Goal: Task Accomplishment & Management: Use online tool/utility

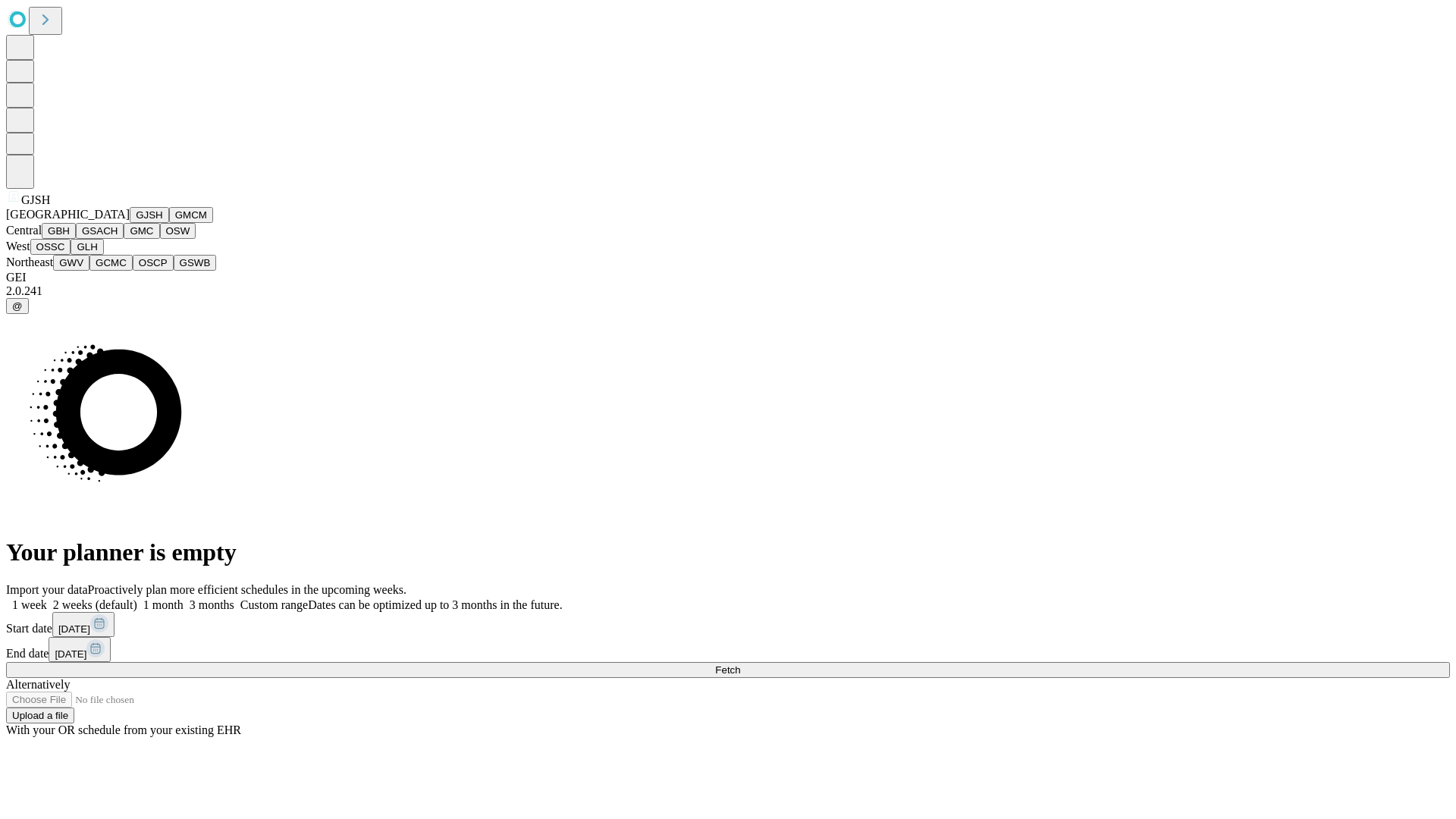
click at [130, 223] on button "GJSH" at bounding box center [149, 215] width 39 height 16
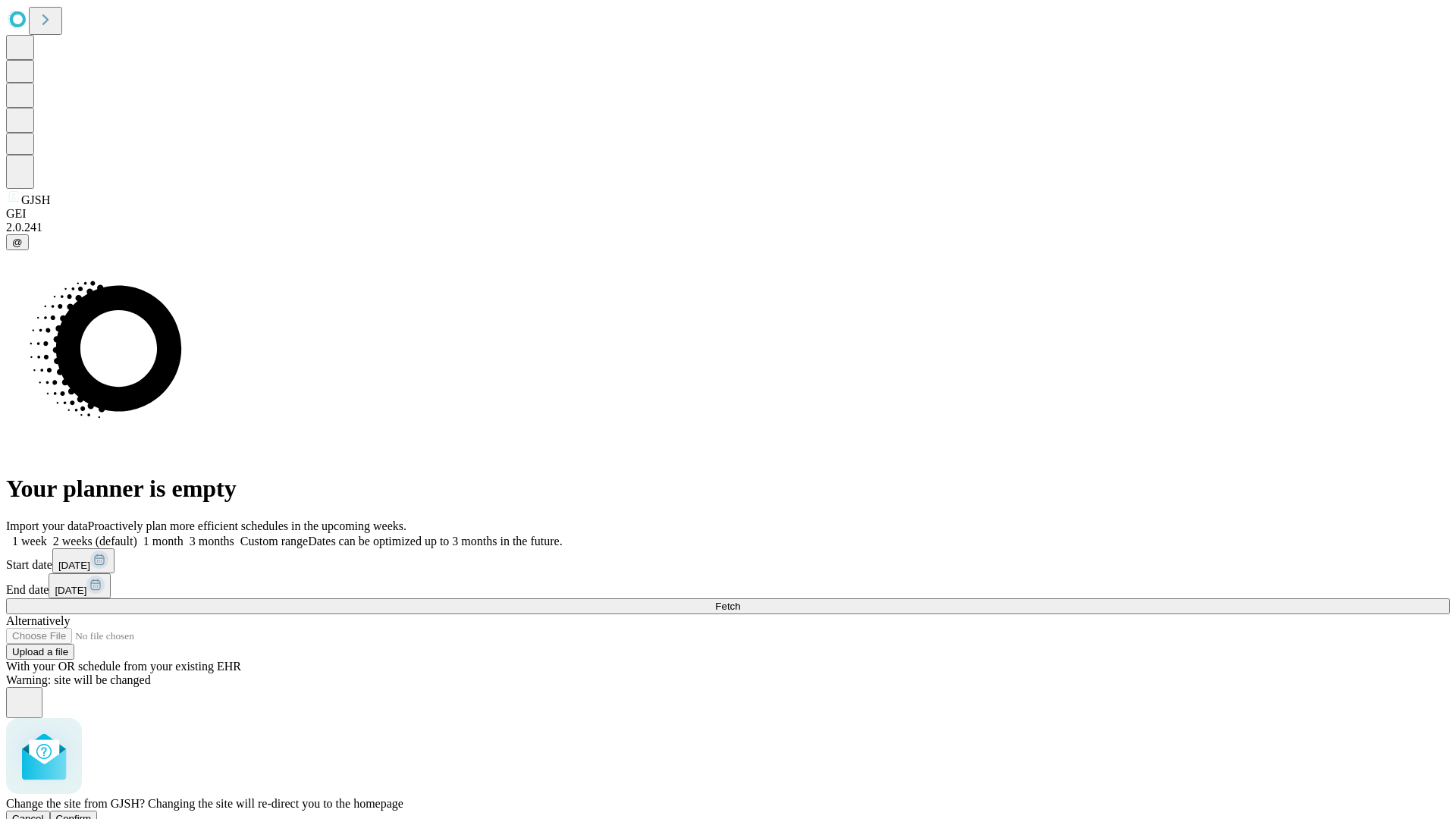
click at [92, 813] on span "Confirm" at bounding box center [74, 818] width 35 height 11
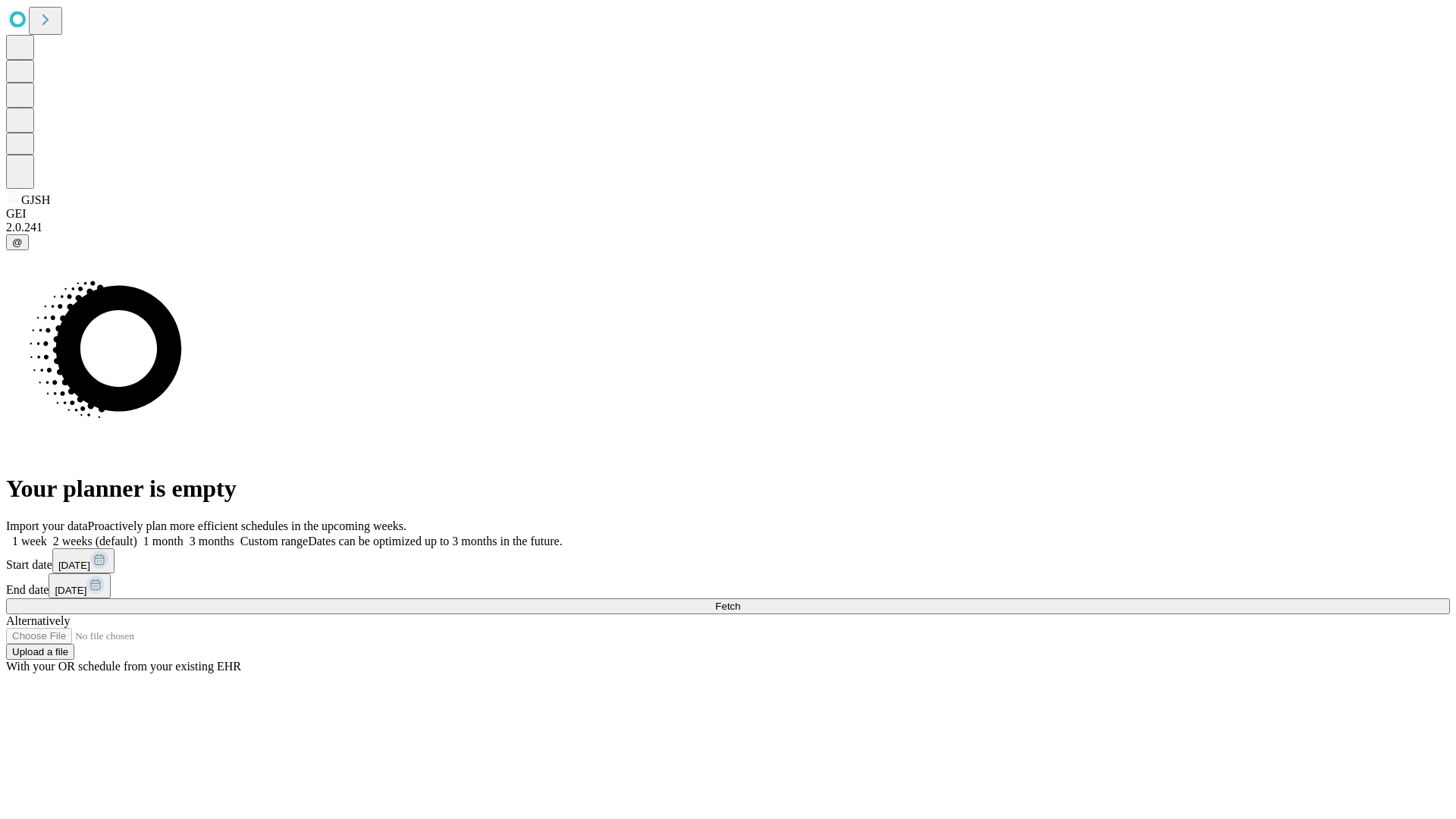
click at [137, 535] on label "2 weeks (default)" at bounding box center [92, 541] width 90 height 13
click at [740, 601] on span "Fetch" at bounding box center [727, 606] width 25 height 11
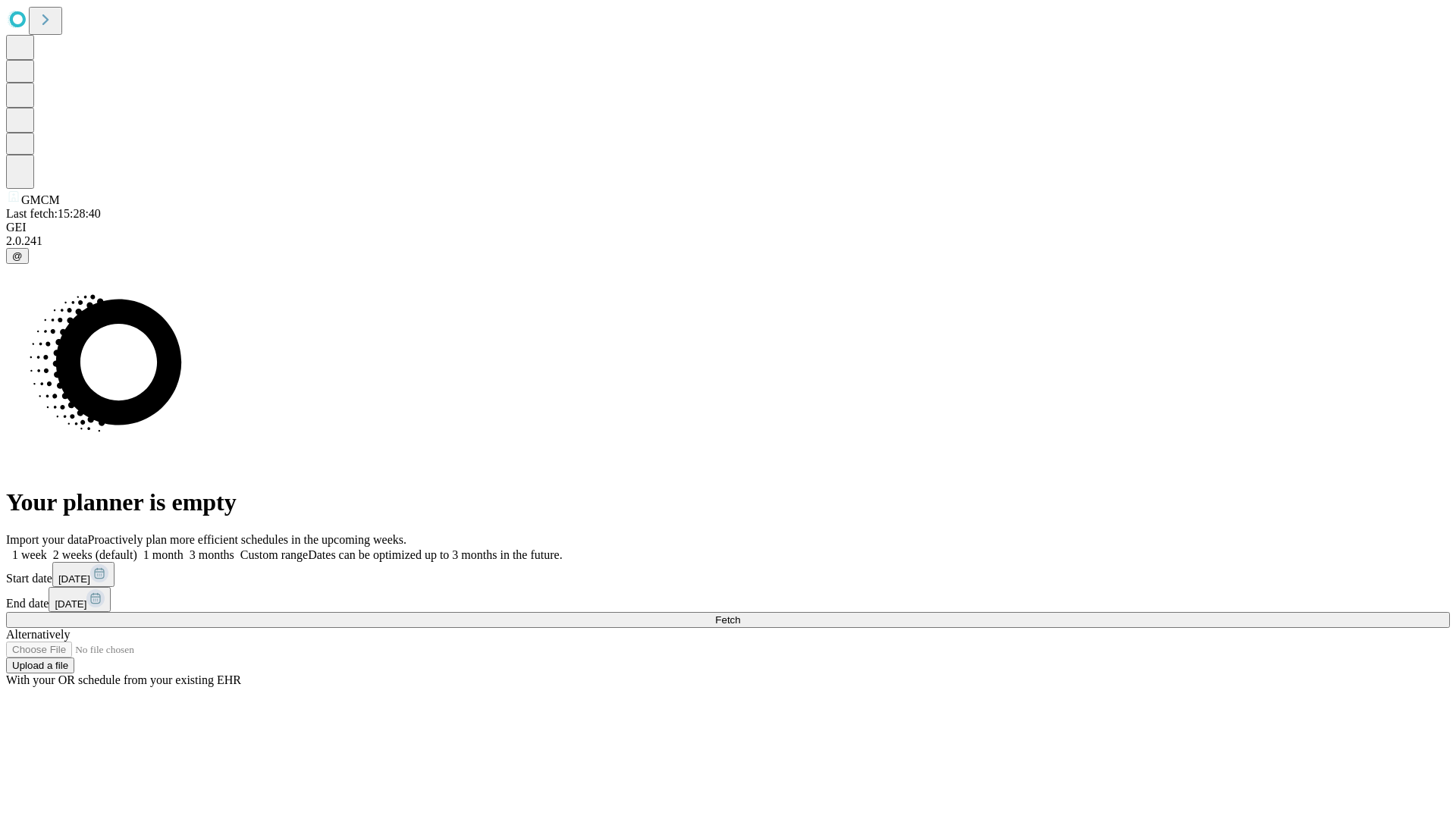
click at [137, 548] on label "2 weeks (default)" at bounding box center [92, 555] width 90 height 13
click at [740, 614] on span "Fetch" at bounding box center [727, 620] width 25 height 11
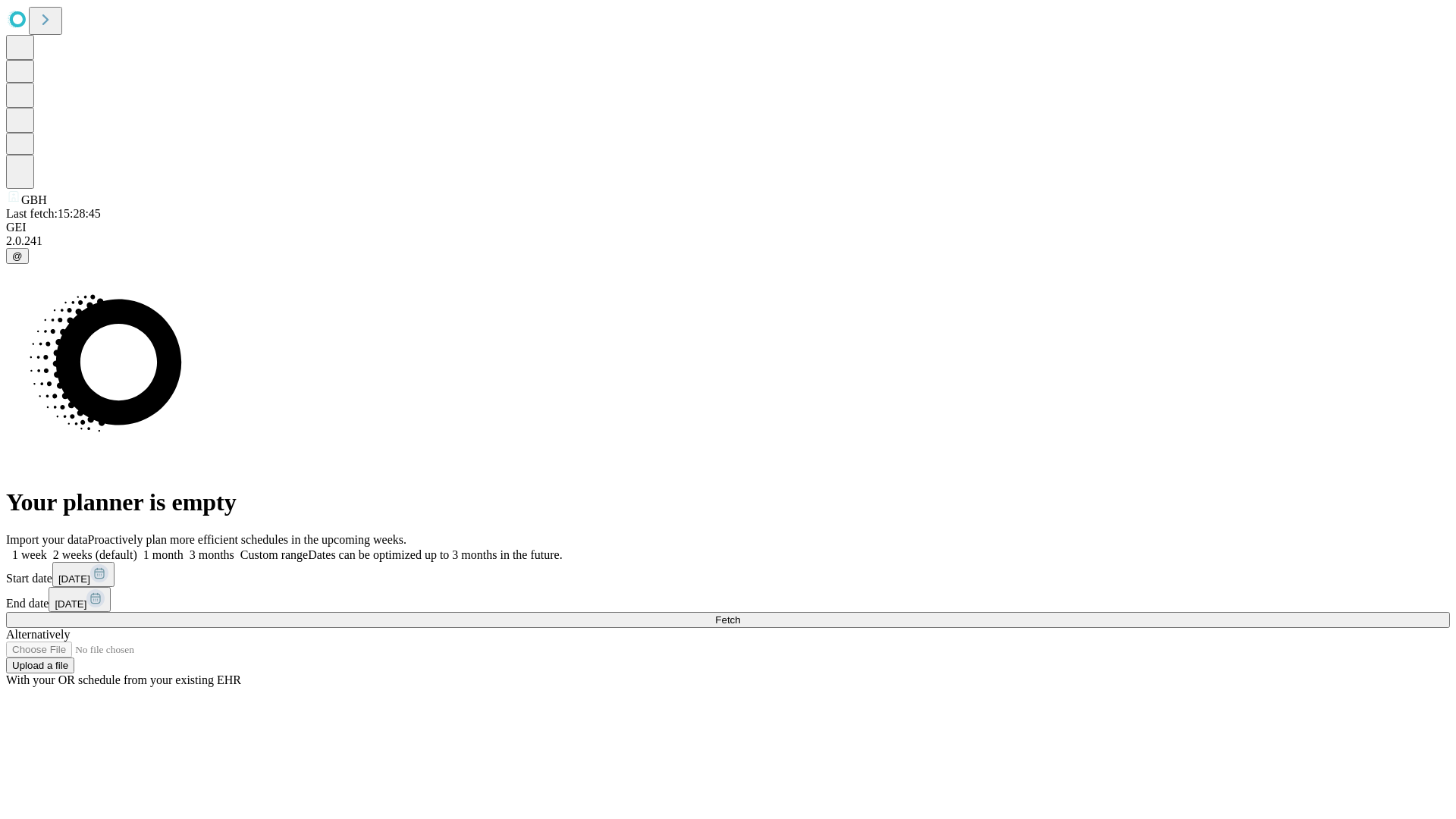
click at [137, 548] on label "2 weeks (default)" at bounding box center [92, 555] width 90 height 13
click at [740, 614] on span "Fetch" at bounding box center [727, 620] width 25 height 11
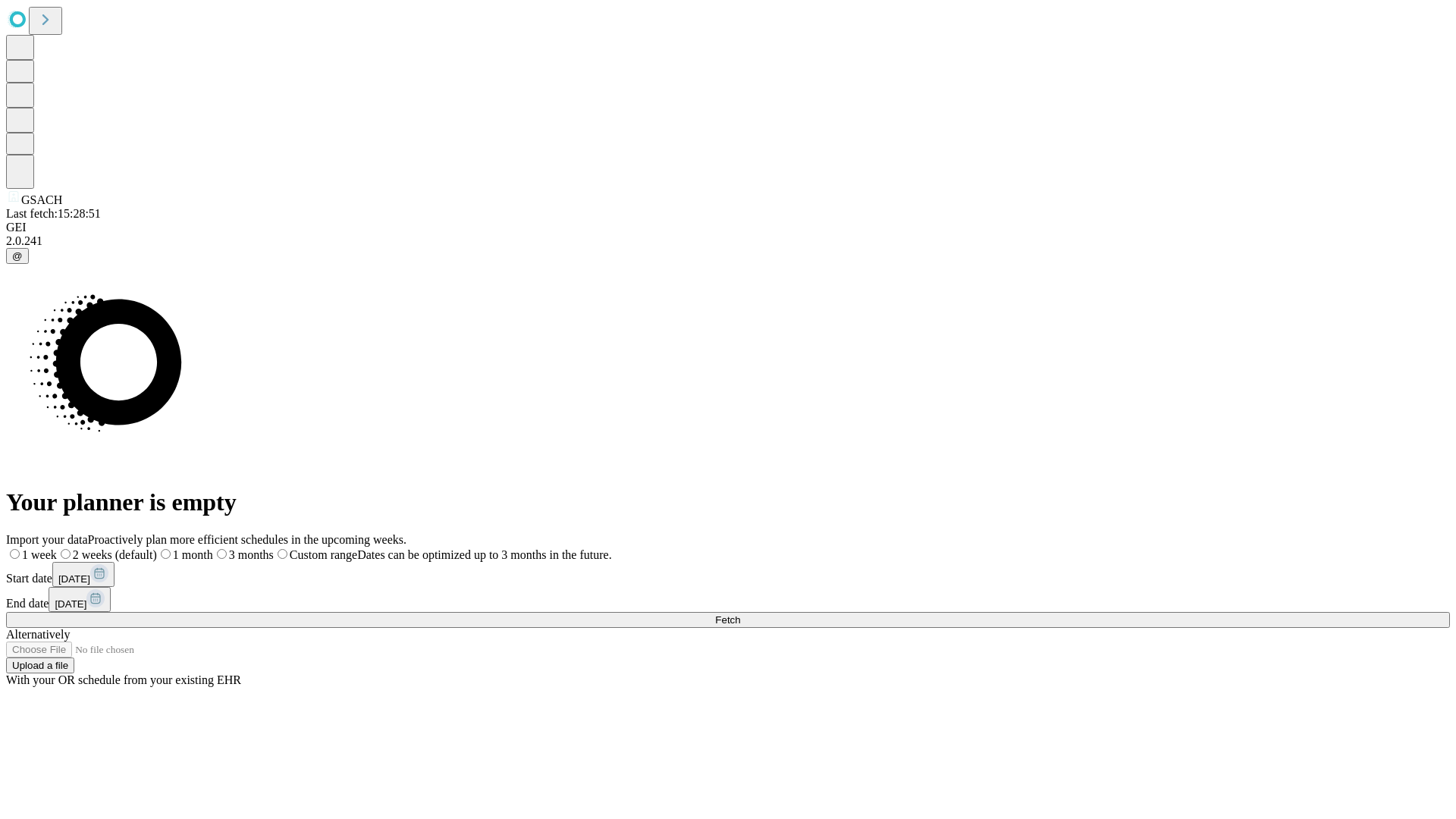
click at [740, 614] on span "Fetch" at bounding box center [727, 620] width 25 height 11
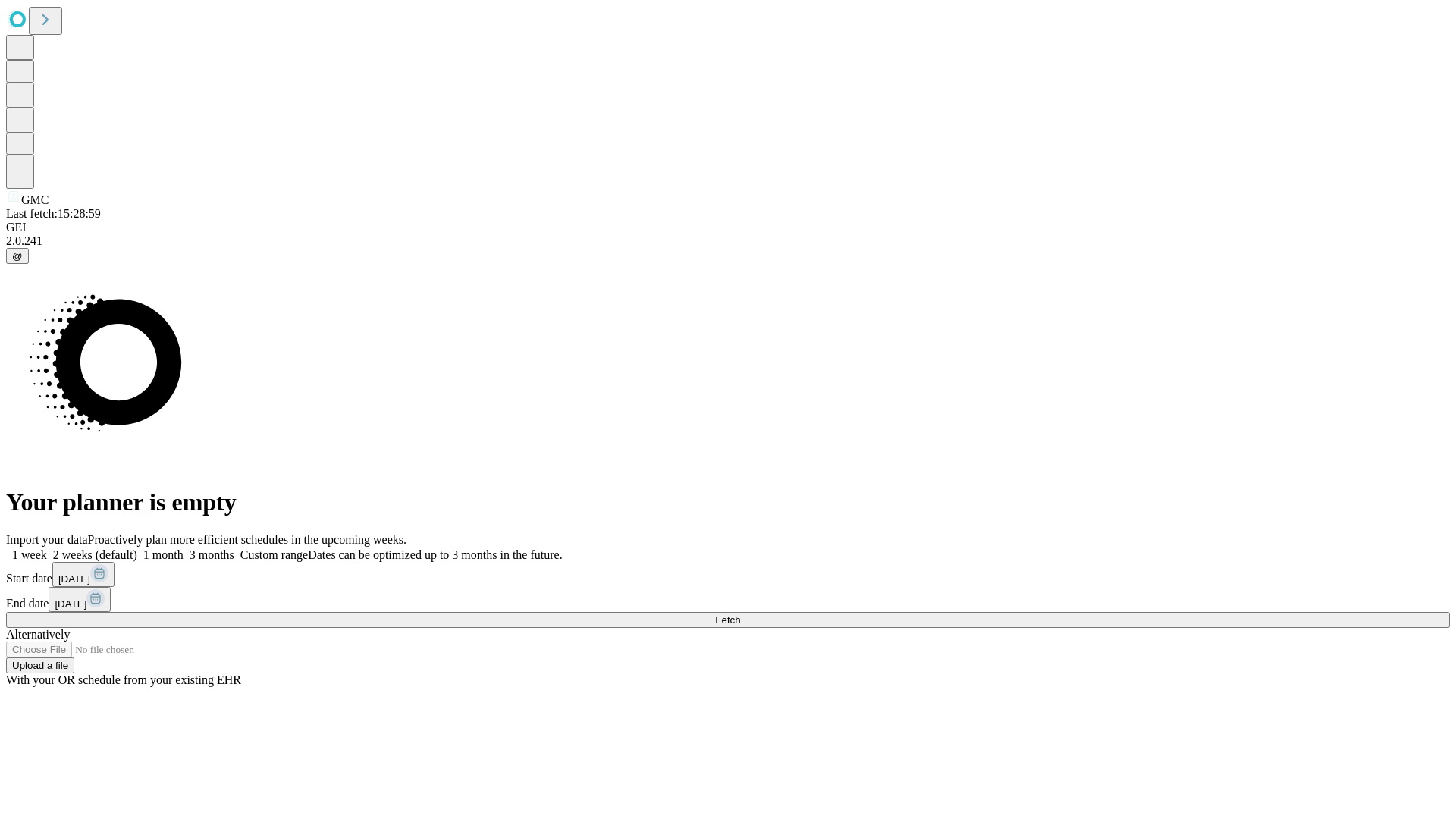
click at [137, 548] on label "2 weeks (default)" at bounding box center [92, 555] width 90 height 13
click at [740, 614] on span "Fetch" at bounding box center [727, 620] width 25 height 11
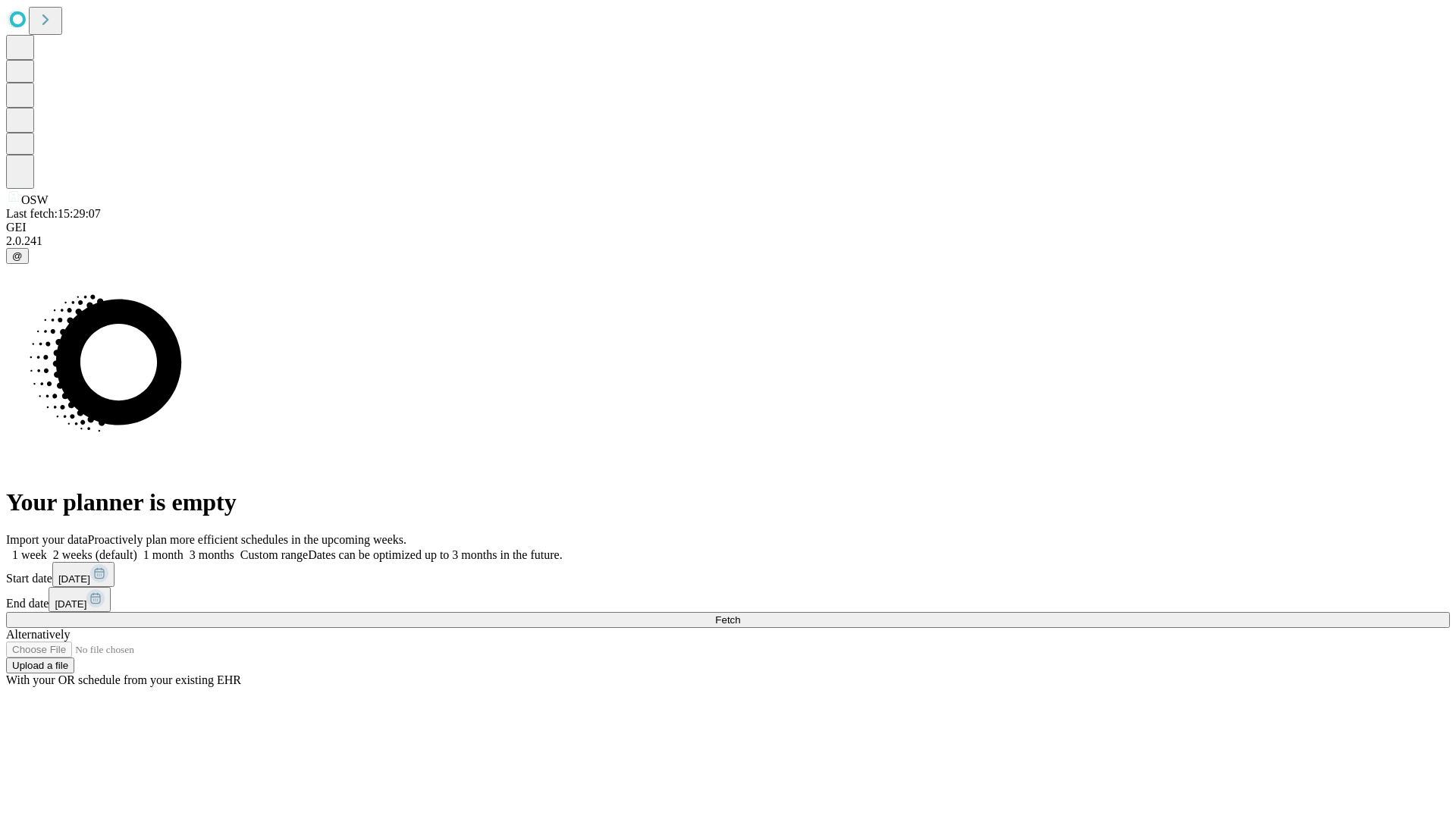
click at [740, 614] on span "Fetch" at bounding box center [727, 620] width 25 height 11
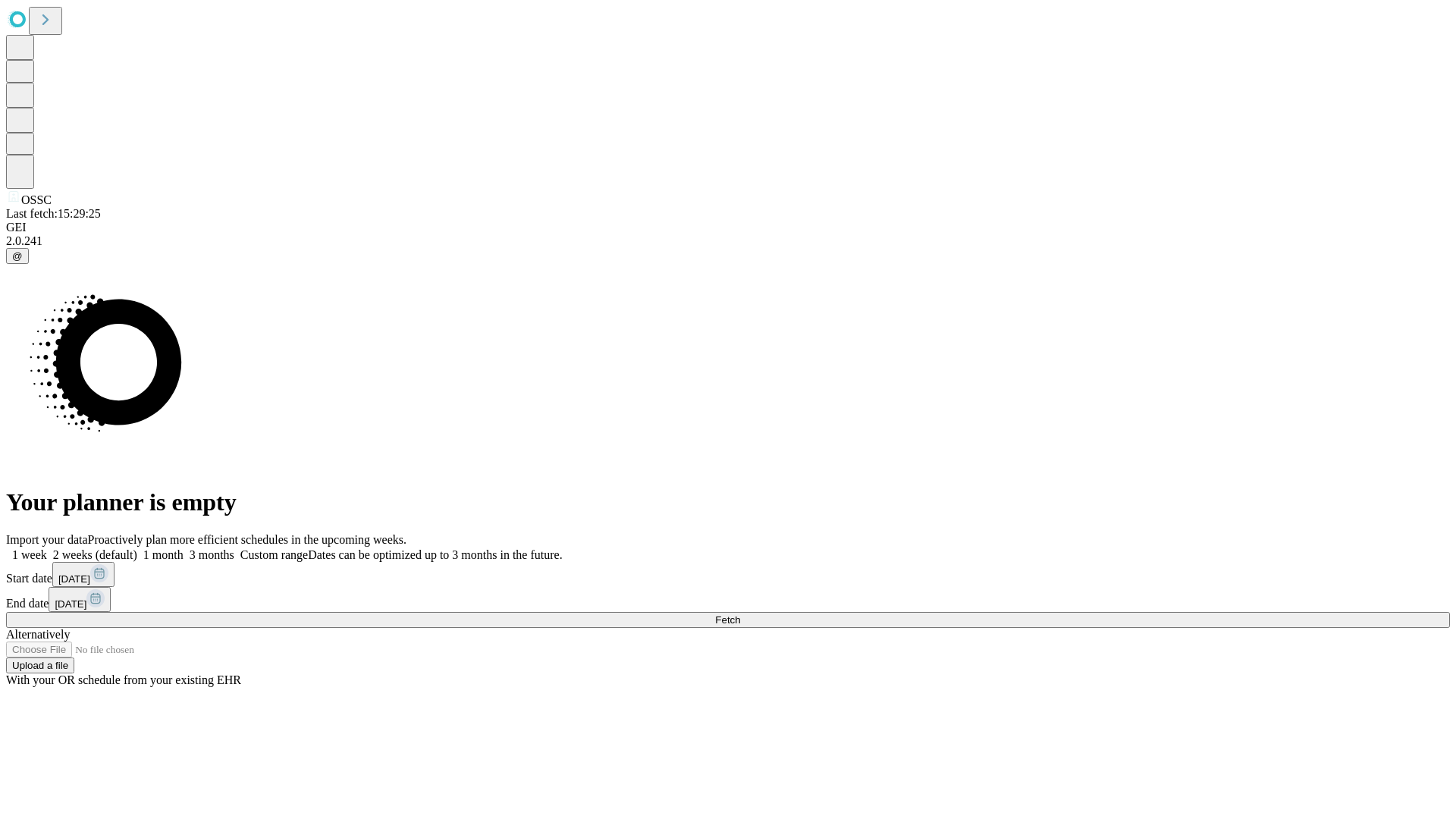
click at [137, 548] on label "2 weeks (default)" at bounding box center [92, 555] width 90 height 13
click at [740, 614] on span "Fetch" at bounding box center [727, 620] width 25 height 11
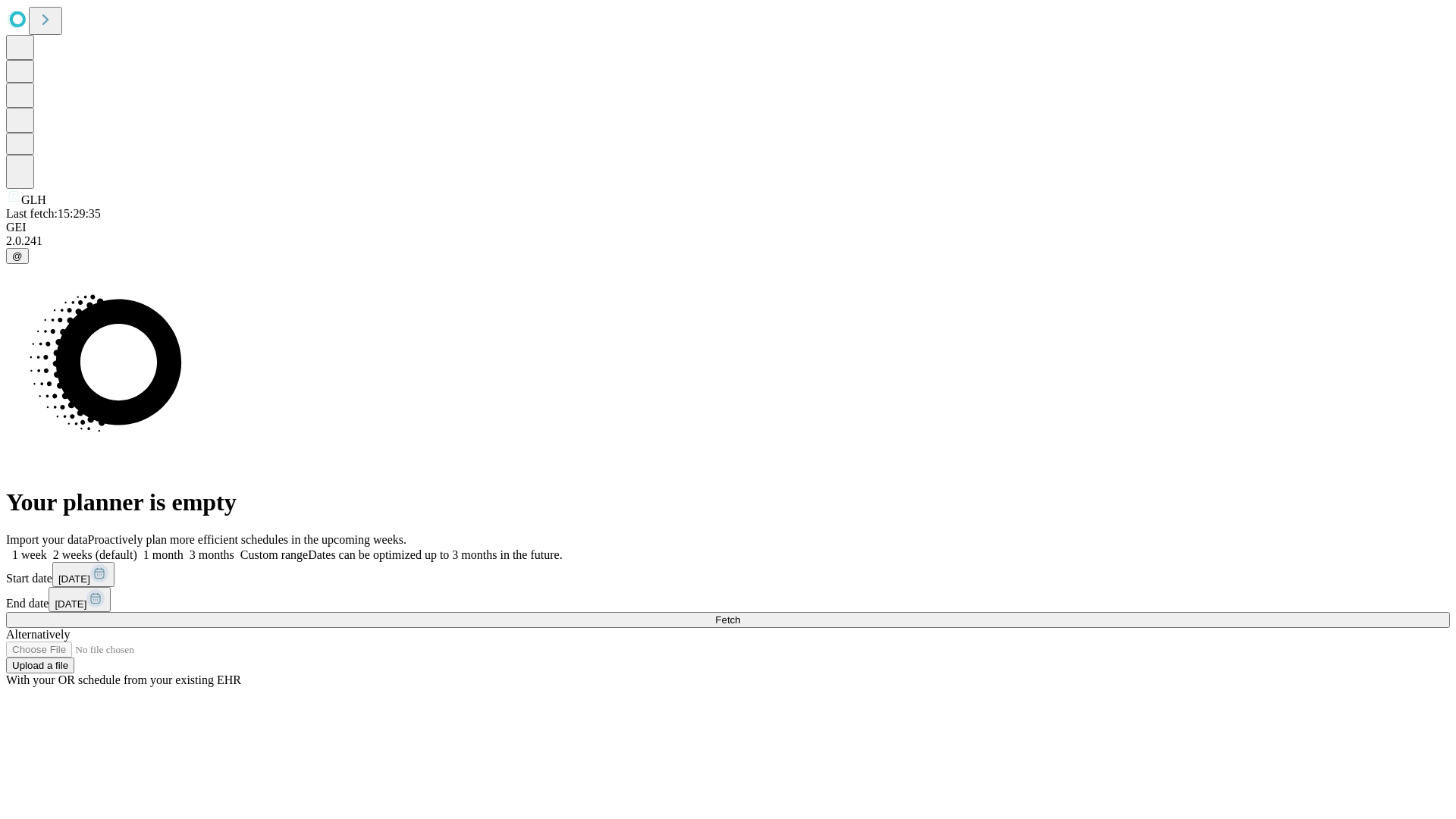
click at [137, 548] on label "2 weeks (default)" at bounding box center [92, 555] width 90 height 13
click at [740, 614] on span "Fetch" at bounding box center [727, 620] width 25 height 11
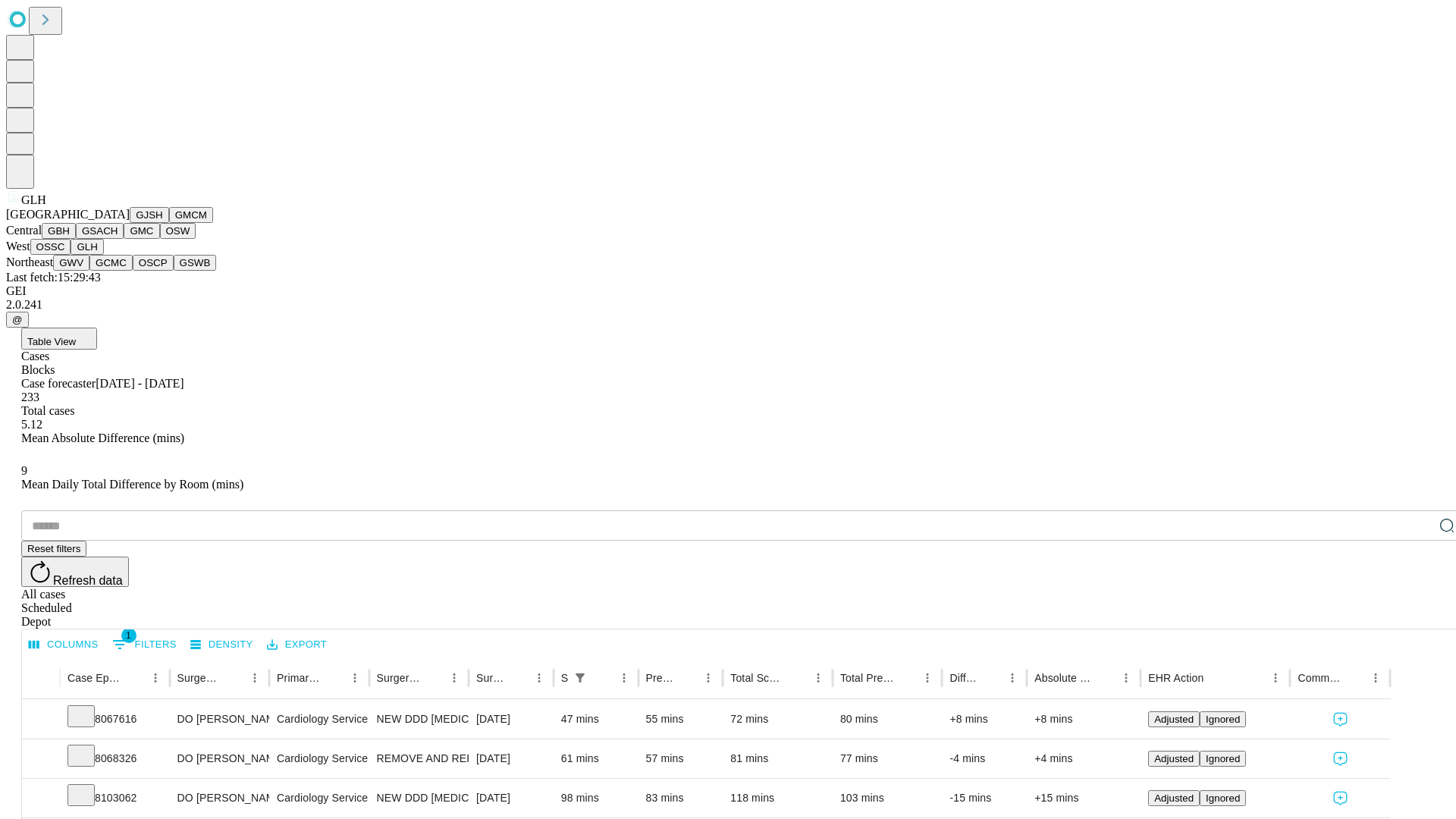
click at [89, 271] on button "GWV" at bounding box center [71, 263] width 36 height 16
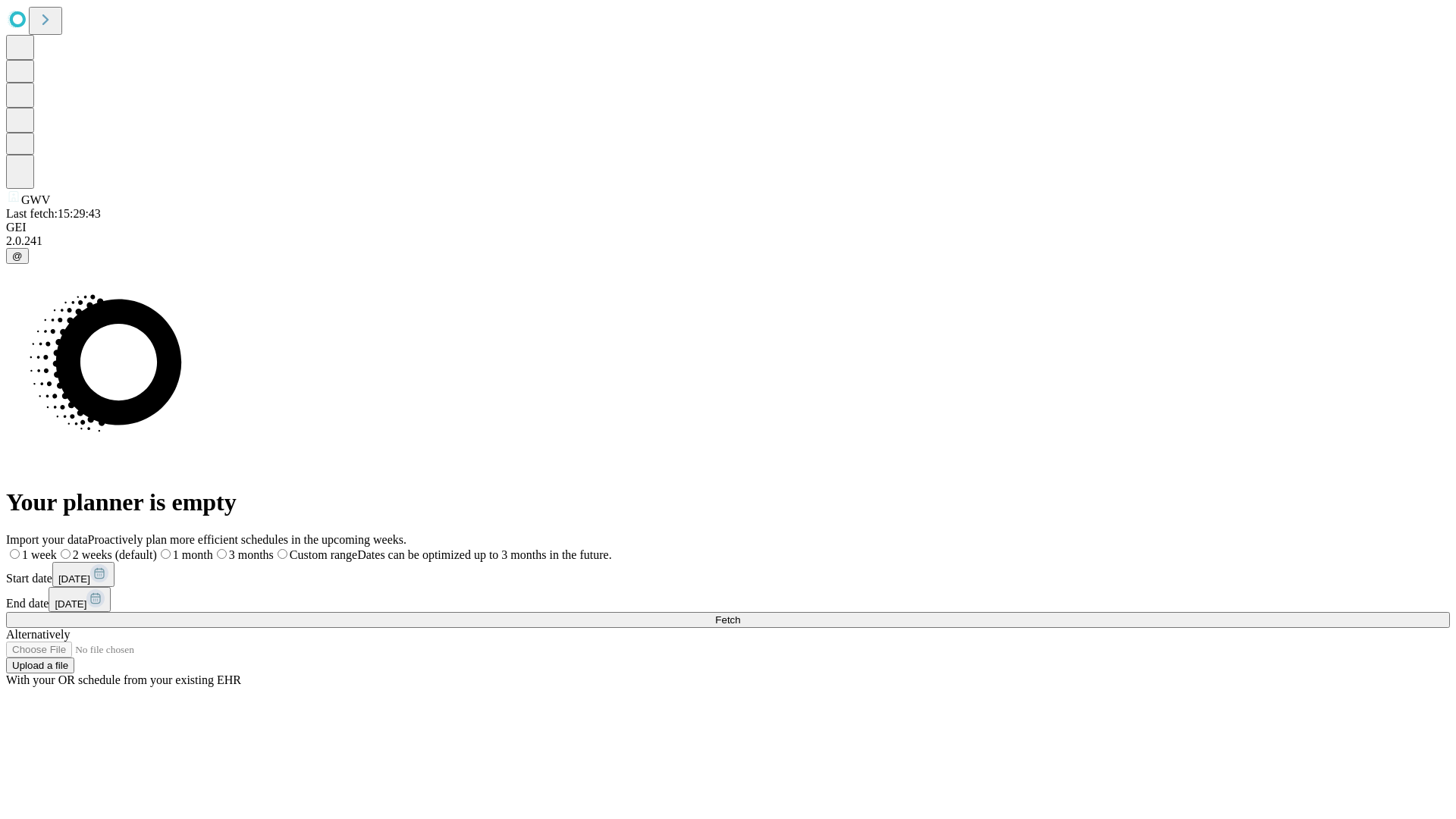
click at [157, 548] on label "2 weeks (default)" at bounding box center [107, 555] width 100 height 13
click at [740, 614] on span "Fetch" at bounding box center [727, 620] width 25 height 11
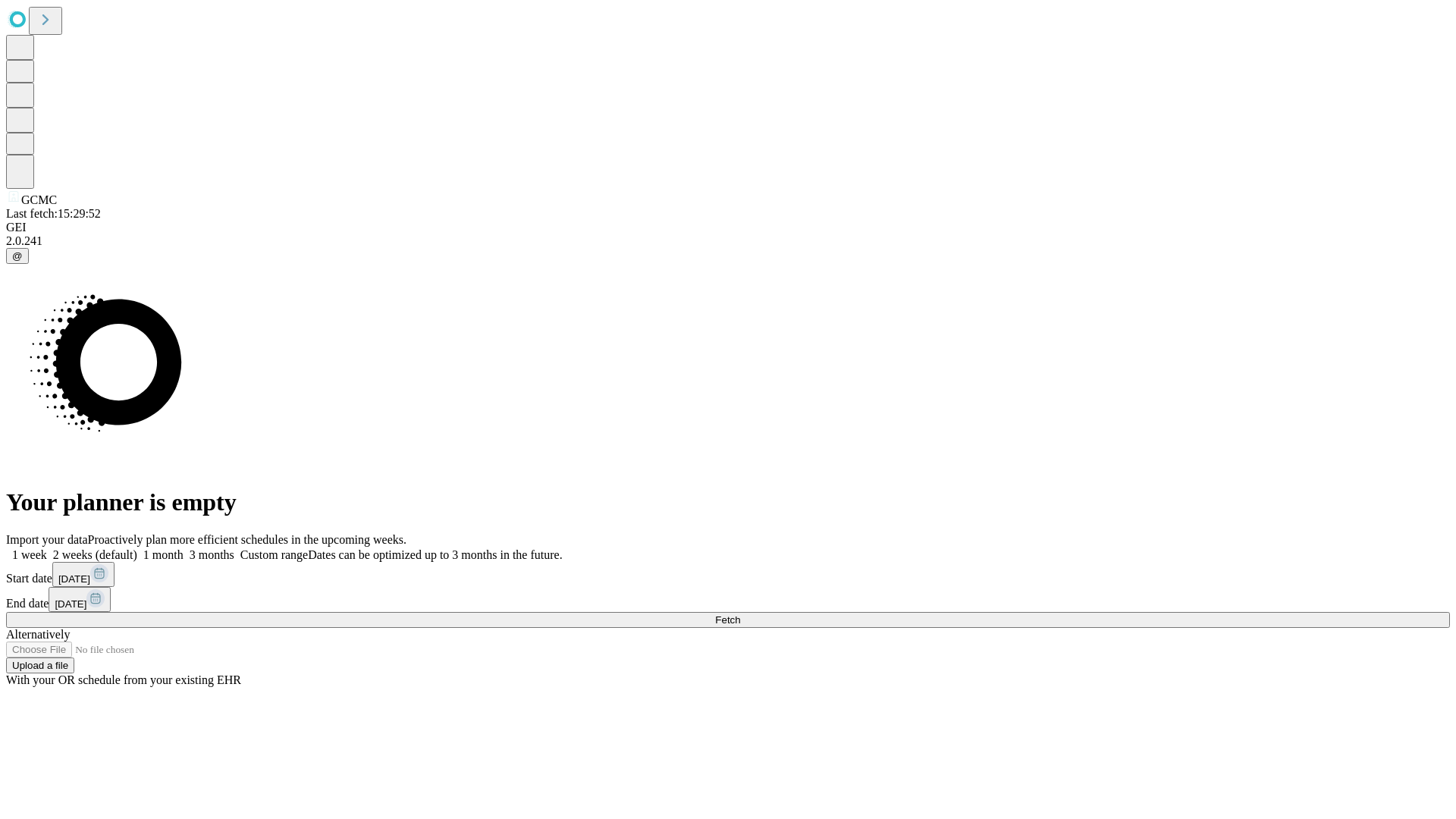
click at [137, 548] on label "2 weeks (default)" at bounding box center [92, 555] width 90 height 13
click at [740, 614] on span "Fetch" at bounding box center [727, 620] width 25 height 11
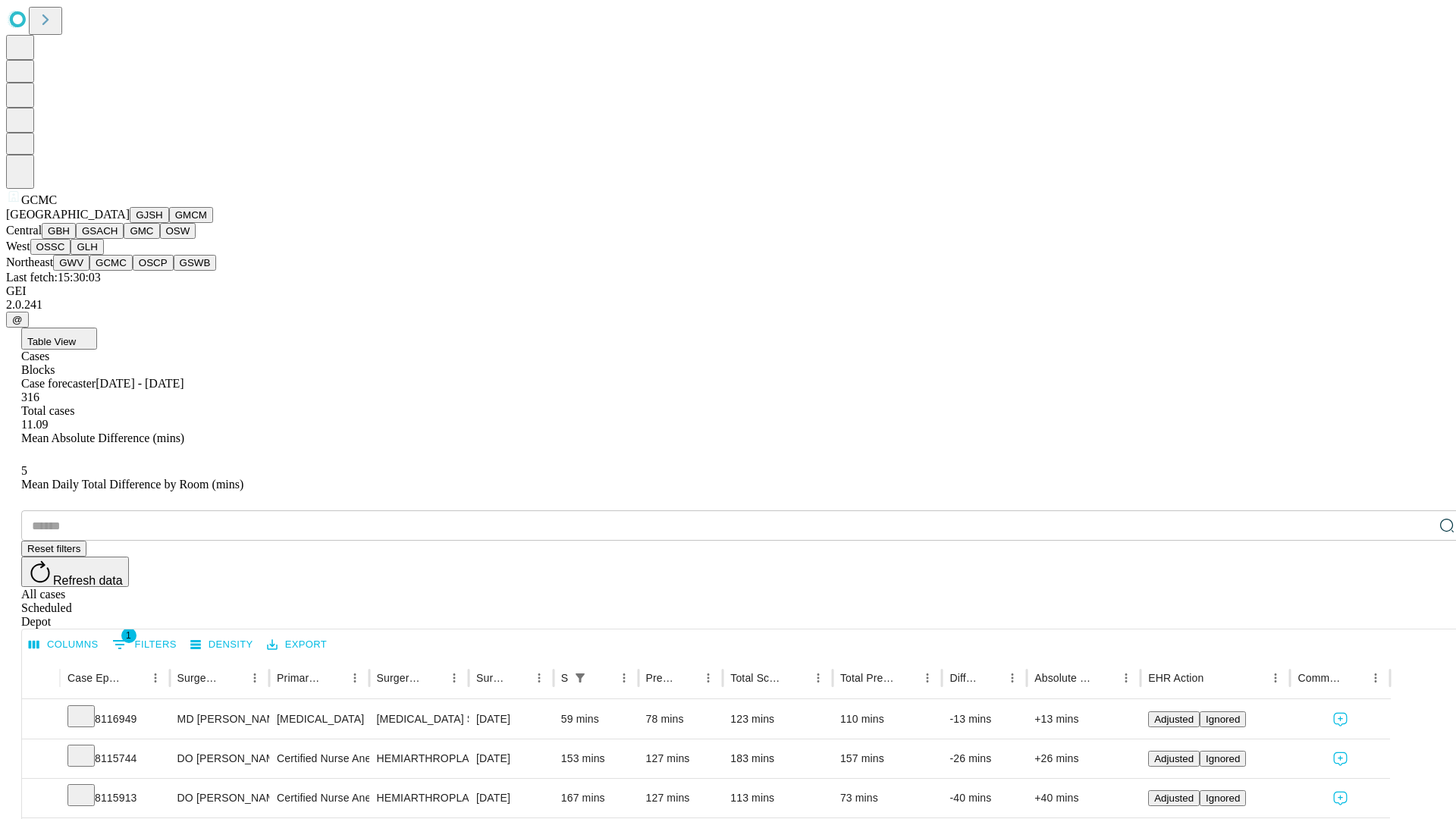
click at [133, 271] on button "OSCP" at bounding box center [153, 263] width 41 height 16
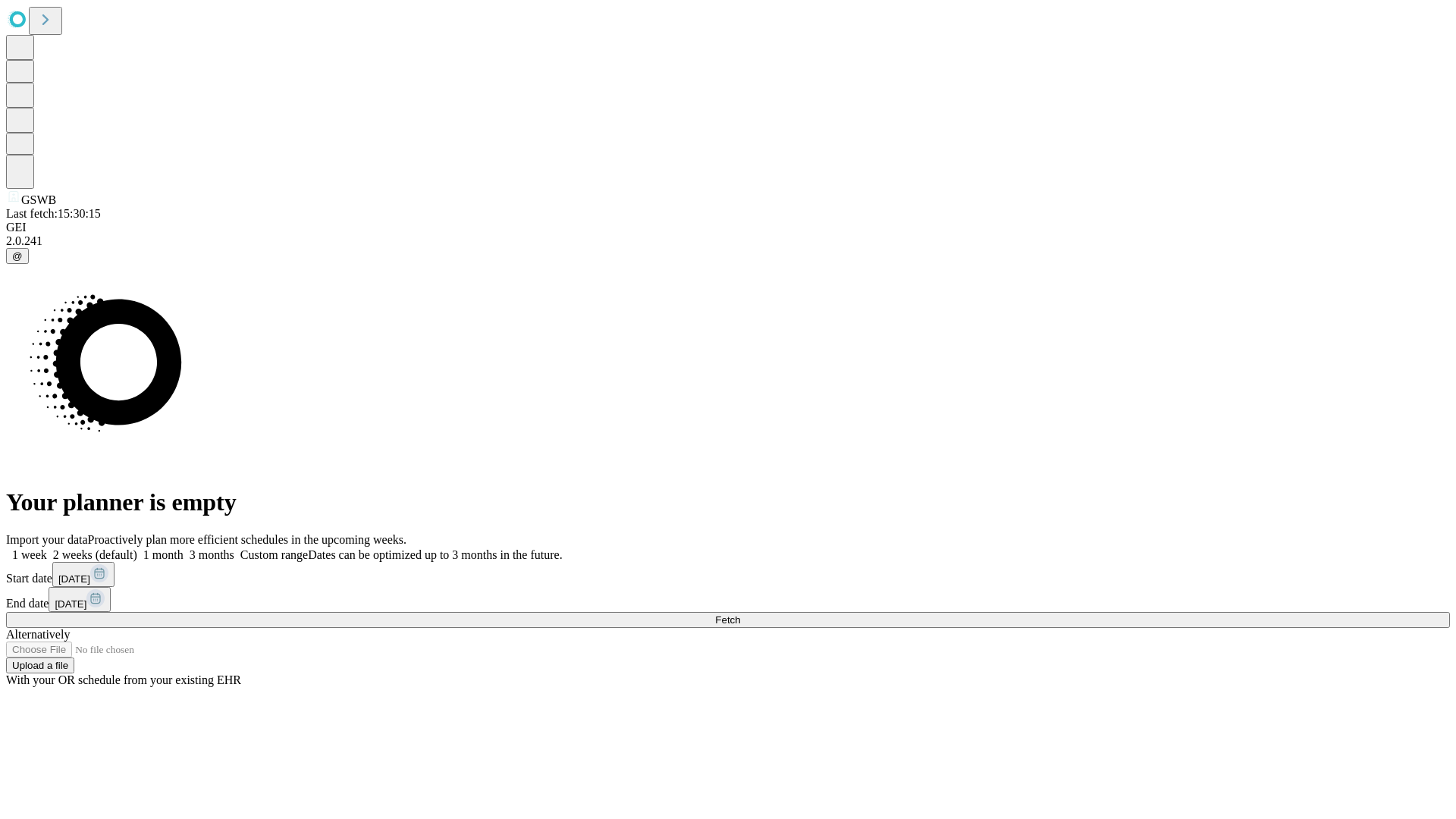
click at [740, 614] on span "Fetch" at bounding box center [727, 620] width 25 height 11
